Goal: Information Seeking & Learning: Check status

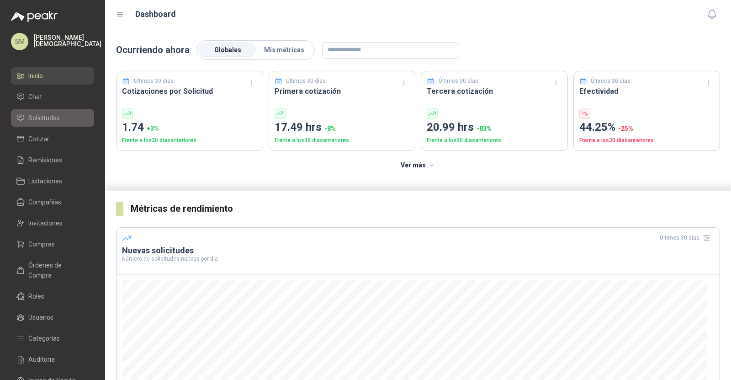
click at [42, 120] on span "Solicitudes" at bounding box center [44, 118] width 32 height 10
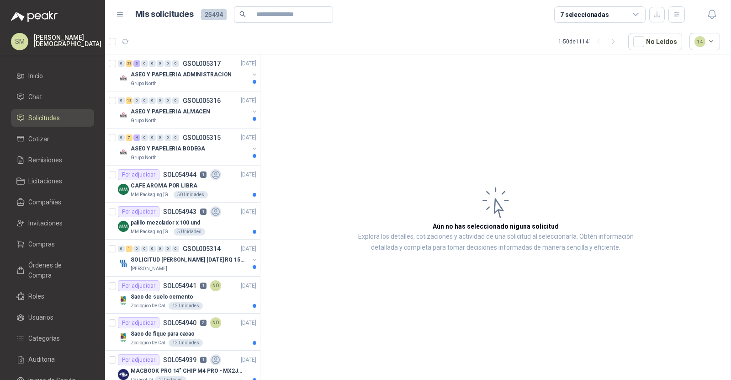
click at [604, 14] on div "7 seleccionadas" at bounding box center [584, 15] width 49 height 10
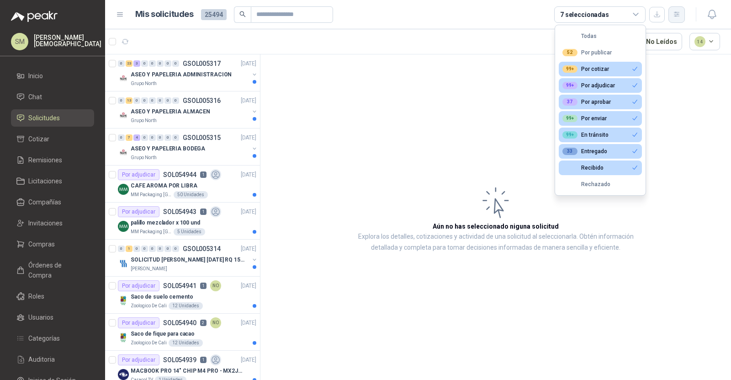
click at [676, 16] on icon "button" at bounding box center [676, 14] width 5 height 5
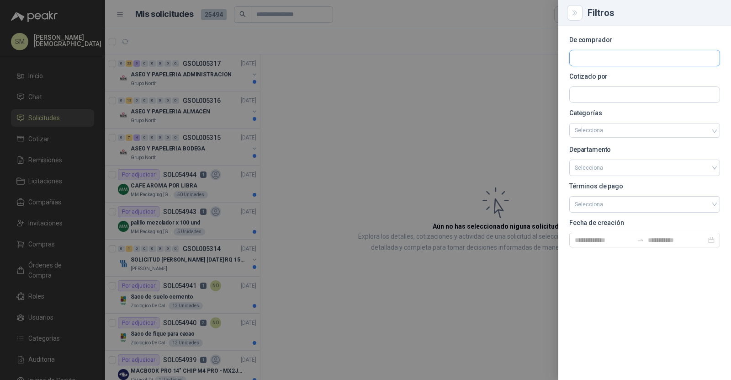
click at [649, 58] on input "text" at bounding box center [645, 58] width 150 height 16
type input "******"
click at [637, 78] on p "Patojito" at bounding box center [632, 77] width 82 height 5
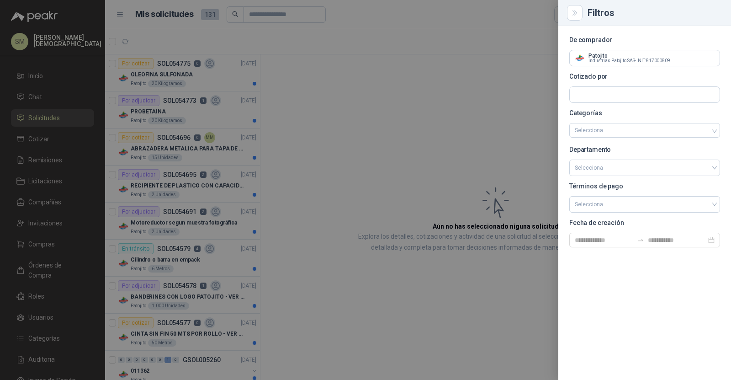
click at [312, 47] on div at bounding box center [365, 190] width 731 height 380
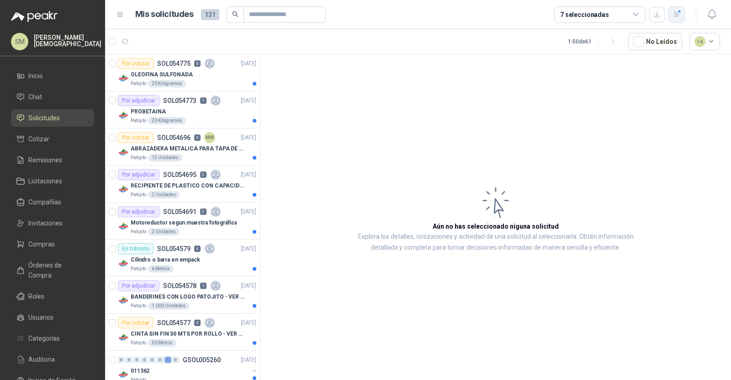
click at [680, 9] on button "button" at bounding box center [676, 14] width 16 height 16
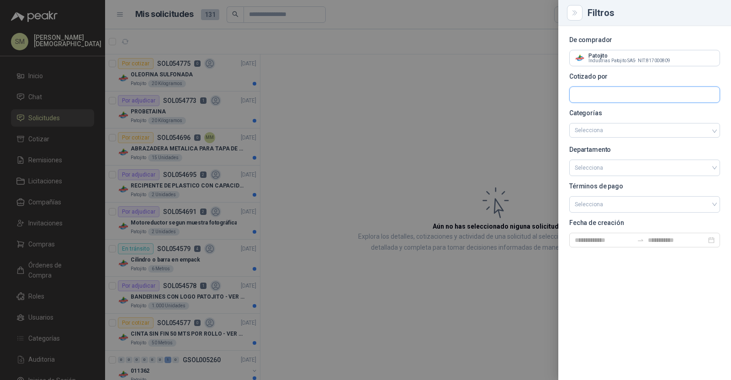
click at [640, 96] on input "text" at bounding box center [645, 95] width 150 height 16
type input "*****"
click at [598, 117] on span "FERRETERIA BARBOSA SAS -" at bounding box center [609, 119] width 37 height 5
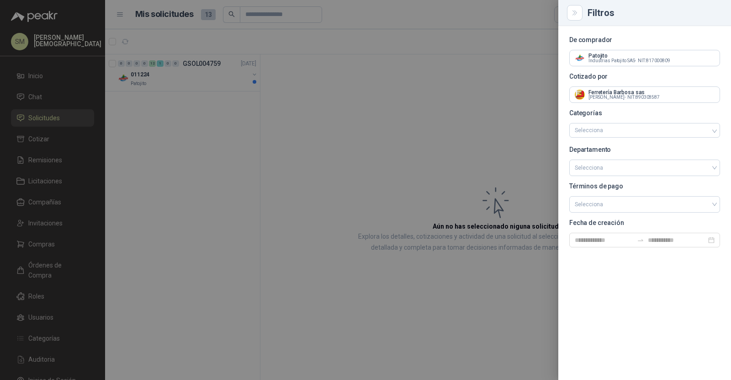
click at [324, 139] on div at bounding box center [365, 190] width 731 height 380
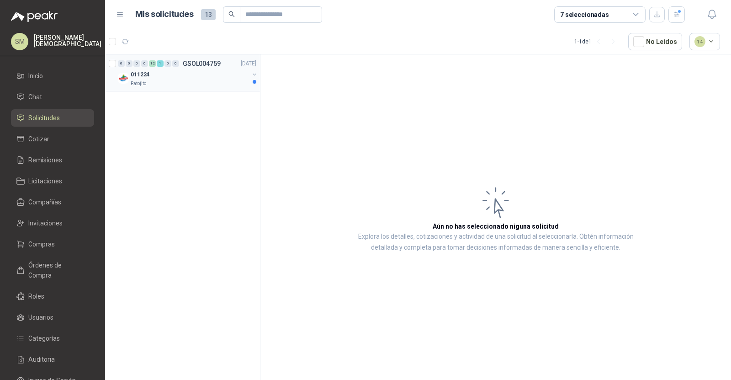
click at [206, 85] on div "Patojito" at bounding box center [190, 83] width 118 height 7
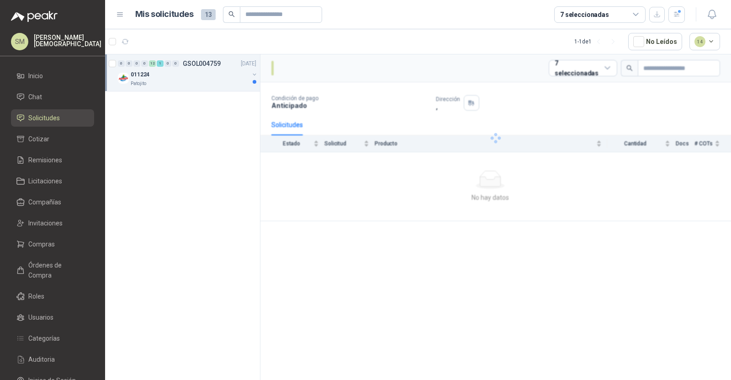
click at [206, 85] on div "Patojito" at bounding box center [190, 83] width 118 height 7
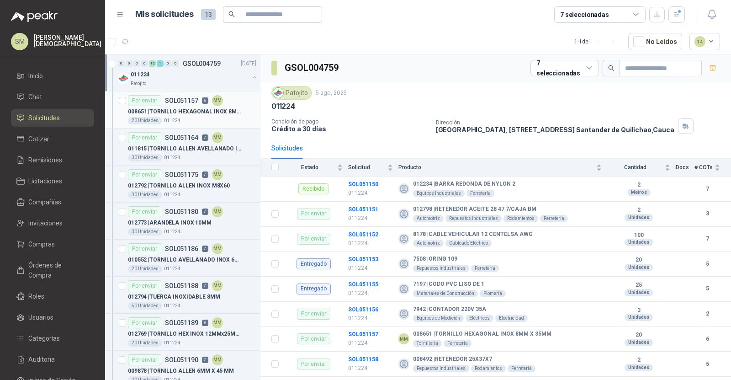
click at [172, 112] on p "008651 | TORNILLO HEXAGONAL INOX 8MM X 35MM" at bounding box center [185, 111] width 114 height 9
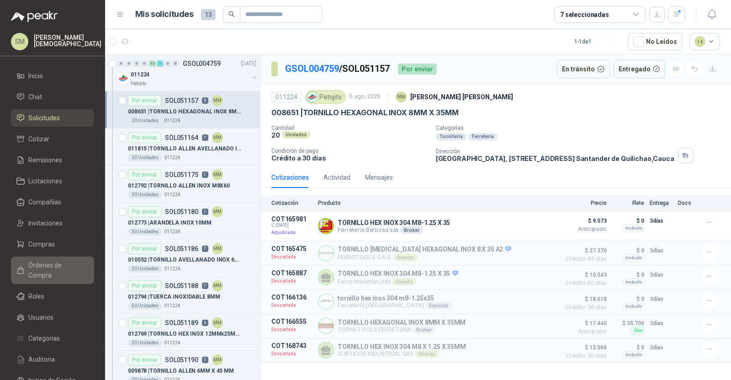
click at [41, 266] on span "Órdenes de Compra" at bounding box center [56, 270] width 57 height 20
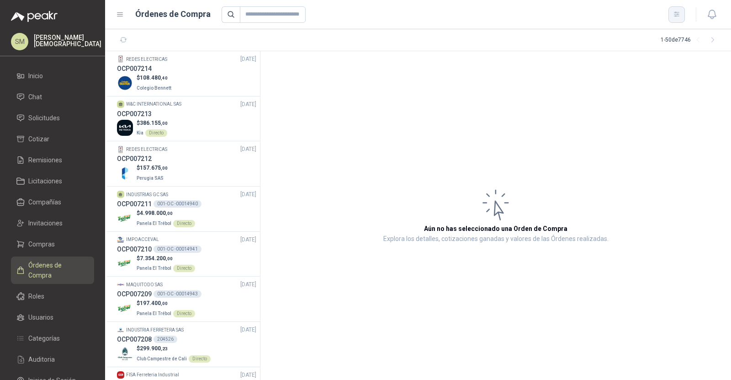
click at [671, 9] on button "button" at bounding box center [676, 14] width 16 height 16
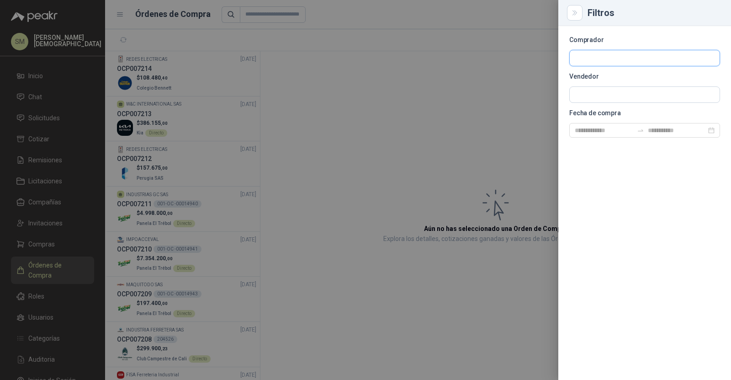
click at [625, 60] on input "text" at bounding box center [645, 58] width 150 height 16
type input "********"
click at [612, 76] on p "Patojito" at bounding box center [632, 77] width 82 height 5
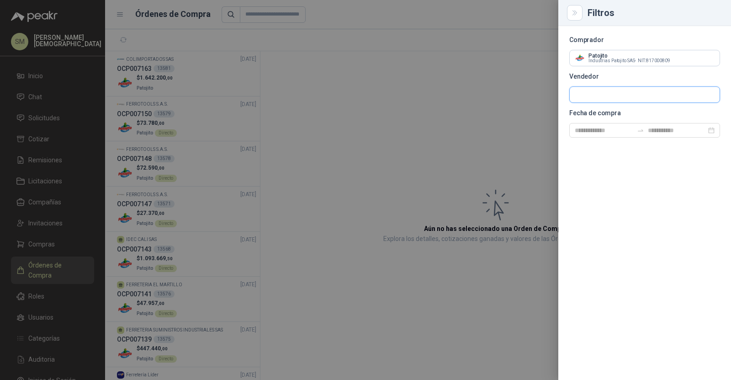
click at [595, 96] on input "text" at bounding box center [645, 95] width 150 height 16
type input "*****"
click at [591, 117] on span "FERRETERIA BARBOSA SAS -" at bounding box center [609, 119] width 37 height 5
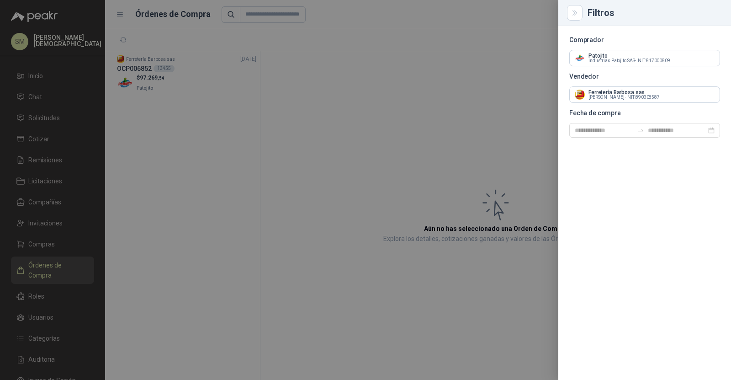
click at [350, 45] on div at bounding box center [365, 190] width 731 height 380
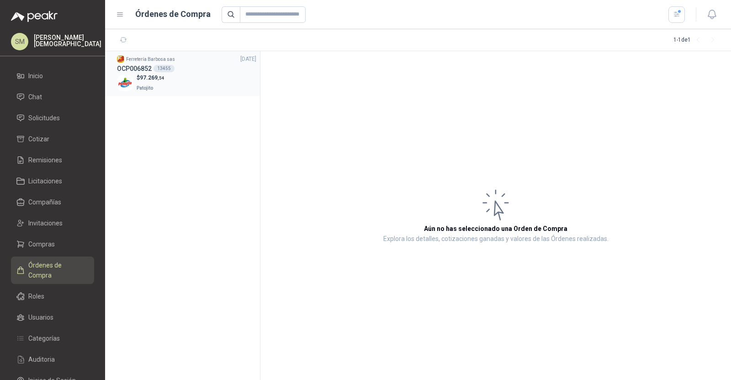
click at [200, 74] on div "$ 97.269 ,54 Patojito" at bounding box center [186, 83] width 139 height 19
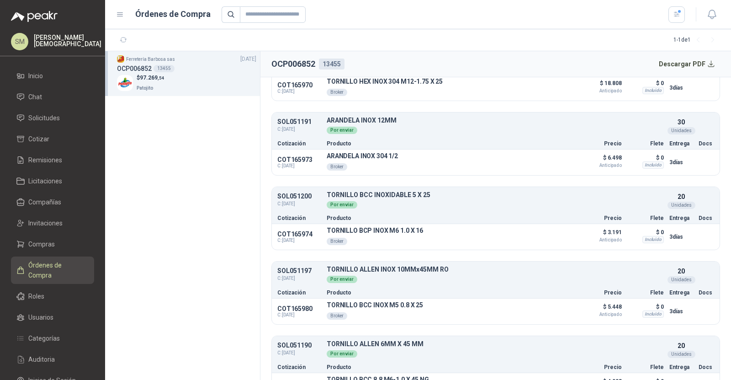
scroll to position [620, 0]
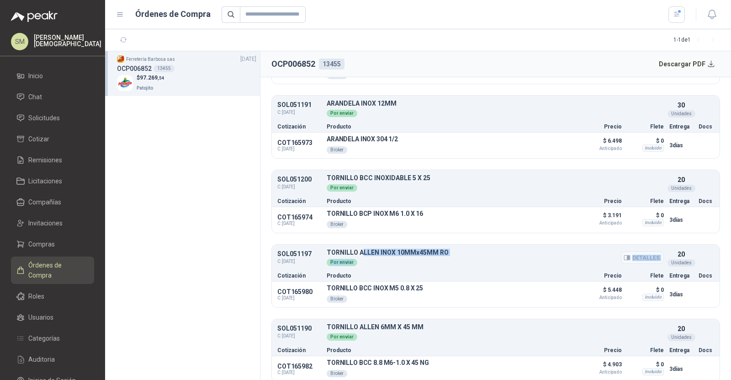
drag, startPoint x: 360, startPoint y: 245, endPoint x: 433, endPoint y: 250, distance: 73.2
click at [433, 250] on div "TORNILLO ALLEN INOX 10MMx45MM RO Detalles Por enviar" at bounding box center [495, 257] width 337 height 17
click at [453, 249] on p "TORNILLO ALLEN INOX 10MMx45MM RO" at bounding box center [495, 252] width 337 height 7
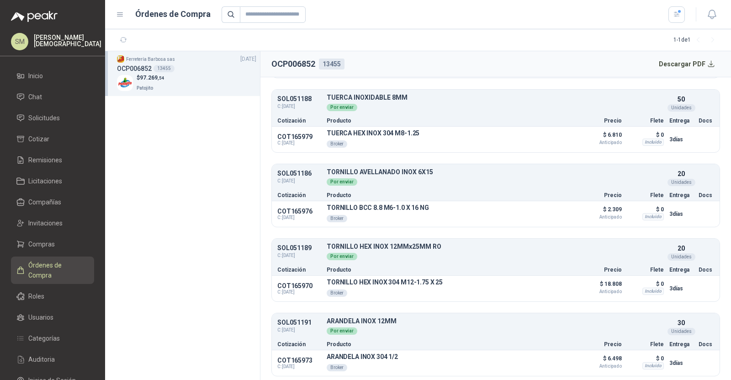
scroll to position [371, 0]
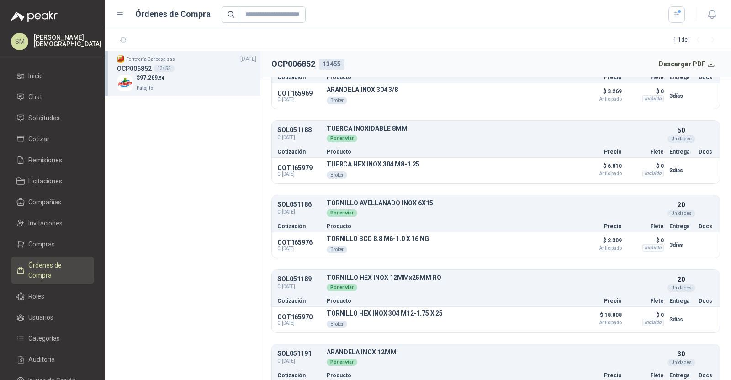
click at [302, 59] on h2 "OCP006852" at bounding box center [293, 64] width 44 height 13
copy h2 "OCP006852"
click at [335, 60] on div "13455" at bounding box center [332, 63] width 26 height 11
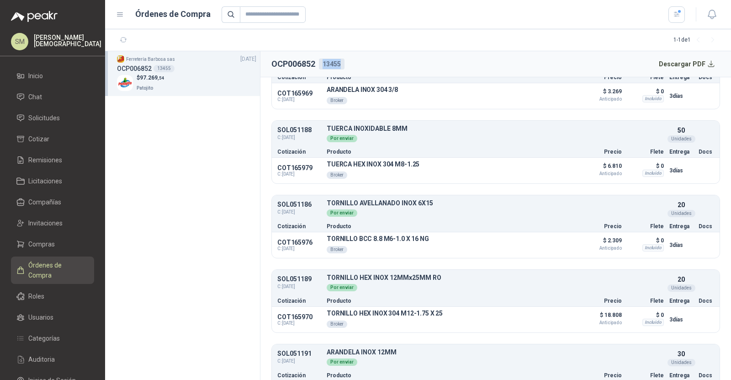
copy div "13455"
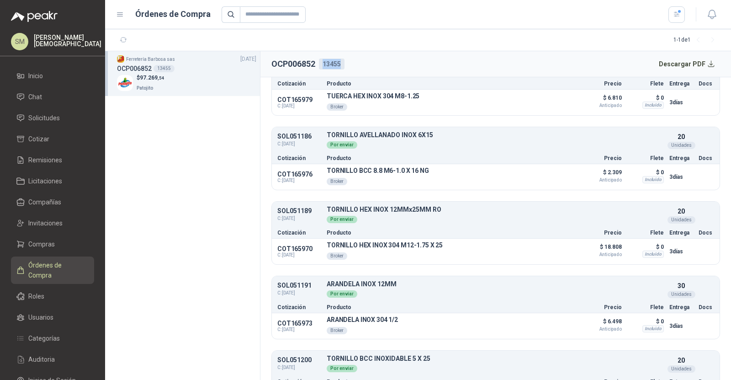
scroll to position [620, 0]
